Goal: Find specific page/section: Find specific page/section

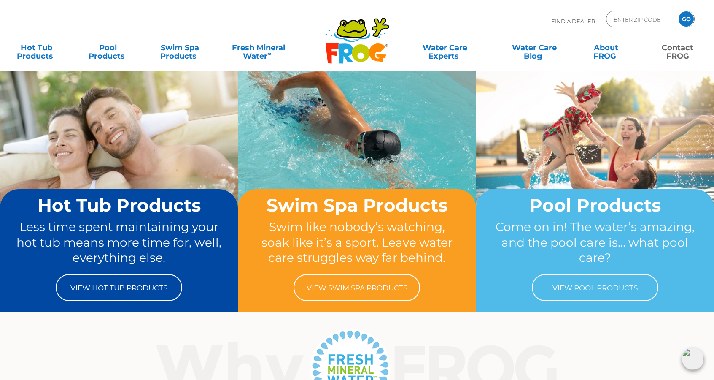
click at [673, 56] on link "Contact FROG" at bounding box center [678, 47] width 56 height 17
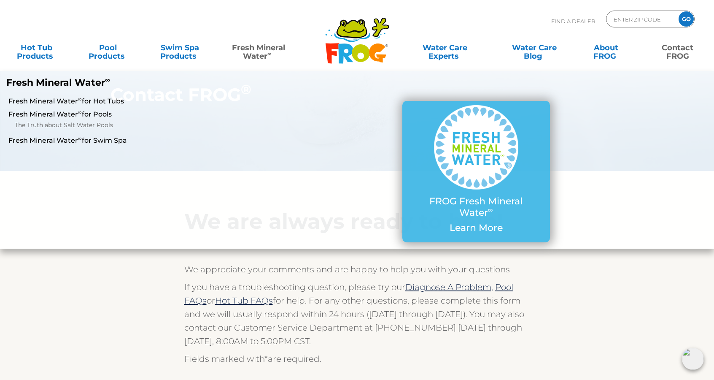
click at [247, 50] on link "Fresh Mineral Water ∞" at bounding box center [259, 47] width 70 height 17
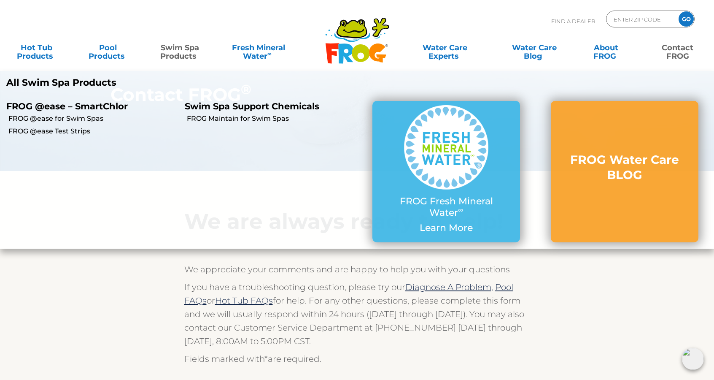
click at [178, 50] on link "Swim Spa Products" at bounding box center [180, 47] width 56 height 17
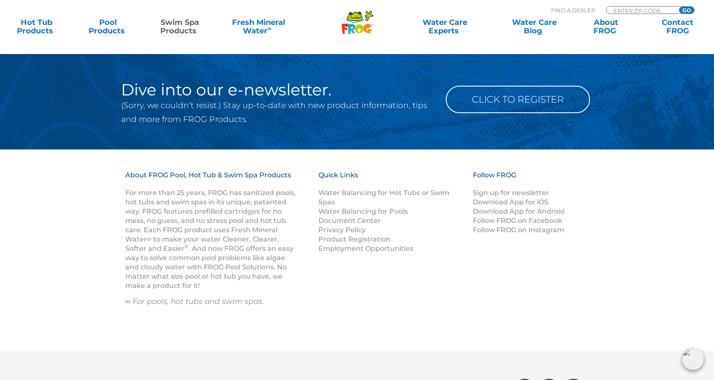
scroll to position [1515, 0]
